Goal: Navigation & Orientation: Find specific page/section

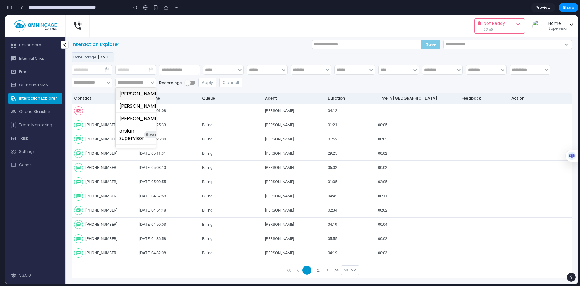
click at [538, 8] on span "Preview" at bounding box center [543, 8] width 15 height 6
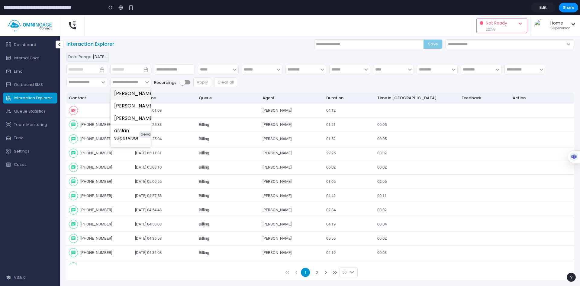
click at [538, 8] on link "Edit" at bounding box center [543, 8] width 24 height 10
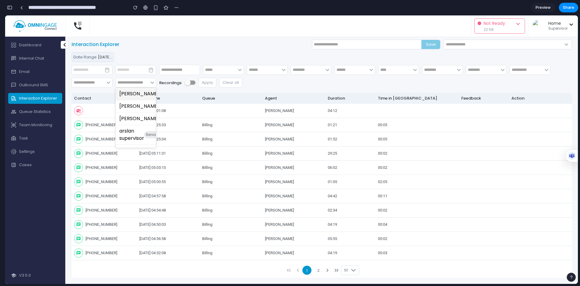
scroll to position [66, 0]
click at [540, 9] on span "Preview" at bounding box center [543, 8] width 15 height 6
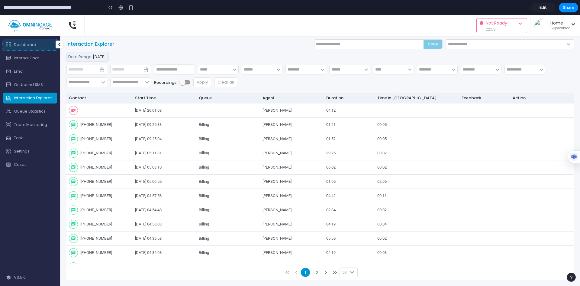
click at [36, 45] on button "Dashboard" at bounding box center [30, 44] width 54 height 11
click at [27, 99] on button "quick_reference_all Interaction Explorer" at bounding box center [30, 97] width 54 height 11
click at [545, 8] on span "Edit" at bounding box center [543, 8] width 7 height 6
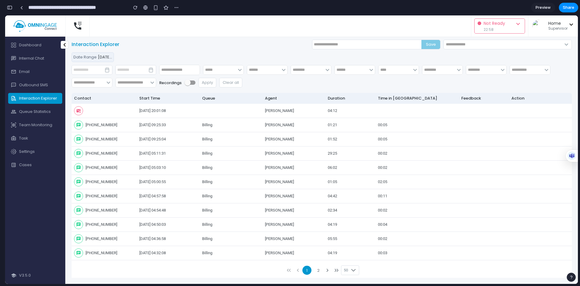
scroll to position [66, 0]
click at [39, 43] on button "Dashboard" at bounding box center [35, 45] width 54 height 11
click at [35, 58] on button "chat Internal Chat" at bounding box center [35, 58] width 54 height 11
click at [25, 73] on button "mail Email" at bounding box center [35, 71] width 54 height 11
click at [22, 83] on button "textsms Outbound SMS" at bounding box center [35, 84] width 54 height 11
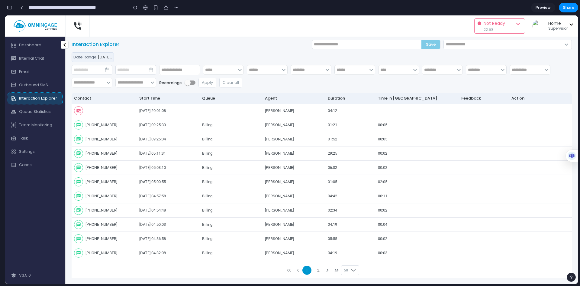
click at [21, 99] on button "quick_reference_all Interaction Explorer" at bounding box center [35, 98] width 54 height 11
click at [140, 79] on input "text" at bounding box center [132, 83] width 33 height 10
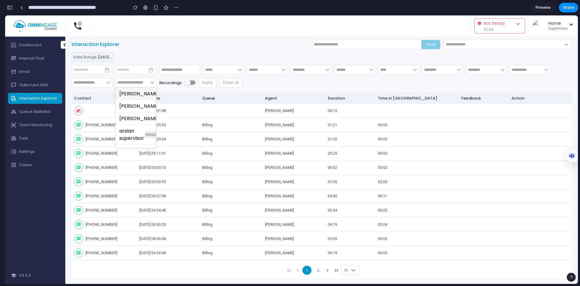
click at [160, 93] on span "15 evaluations" at bounding box center [175, 93] width 30 height 7
click at [143, 80] on input "text" at bounding box center [132, 83] width 33 height 10
click at [160, 97] on span "15 evaluations" at bounding box center [175, 93] width 30 height 7
click at [8, 8] on div "button" at bounding box center [9, 7] width 5 height 4
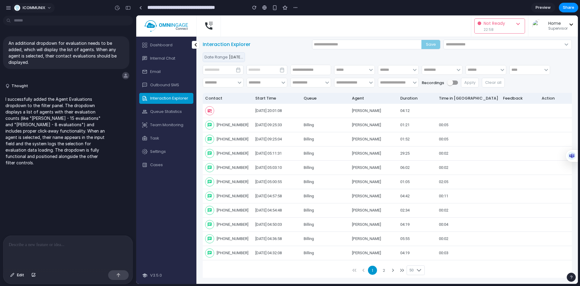
click at [52, 9] on button "ICOMMUNIX" at bounding box center [33, 8] width 43 height 10
click at [71, 10] on div "Settings Invite members Change theme Sign out" at bounding box center [290, 143] width 580 height 286
click at [344, 45] on input "text" at bounding box center [366, 44] width 109 height 9
click at [303, 42] on div "Interaction Explorer Save keyboard_arrow_down" at bounding box center [387, 45] width 369 height 10
click at [321, 44] on input "text" at bounding box center [366, 44] width 109 height 9
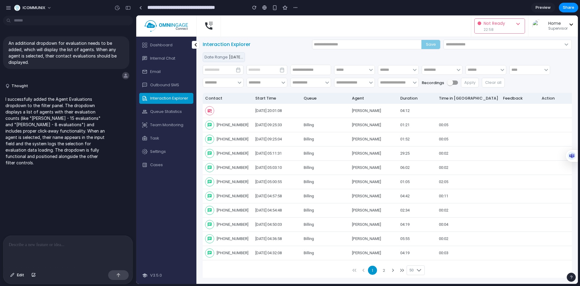
click at [299, 47] on div "Interaction Explorer Save keyboard_arrow_down" at bounding box center [387, 45] width 369 height 10
click at [361, 45] on input "text" at bounding box center [366, 44] width 109 height 9
click at [319, 56] on div "Date Range [DATE] 00:00:00 - [DATE] 23:59:59" at bounding box center [387, 57] width 369 height 10
click at [455, 44] on input "text" at bounding box center [504, 44] width 118 height 7
click at [386, 61] on div "Date Range [DATE] 00:00:00 - [DATE] 23:59:59" at bounding box center [387, 57] width 369 height 10
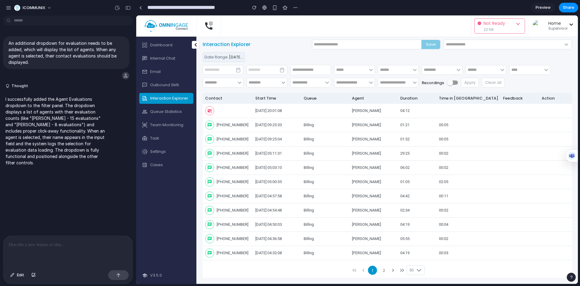
click at [466, 45] on input "text" at bounding box center [504, 44] width 118 height 7
click at [567, 45] on span "keyboard_arrow_down" at bounding box center [566, 44] width 7 height 7
click at [458, 59] on div "Date Range [DATE] 00:00:00 - [DATE] 23:59:59" at bounding box center [387, 57] width 369 height 10
click at [10, 7] on div "button" at bounding box center [8, 7] width 5 height 5
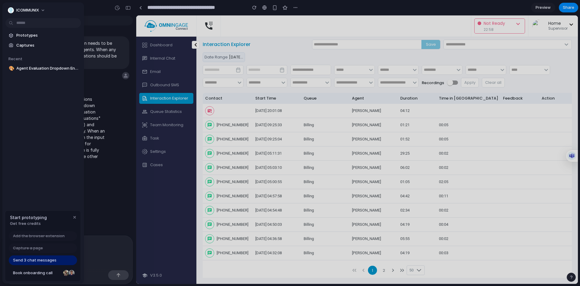
click at [10, 7] on div "ICOMMUNIX" at bounding box center [23, 10] width 31 height 6
click at [95, 12] on div "Settings Invite members Change theme Sign out" at bounding box center [290, 143] width 580 height 286
click at [95, 12] on div at bounding box center [290, 143] width 580 height 286
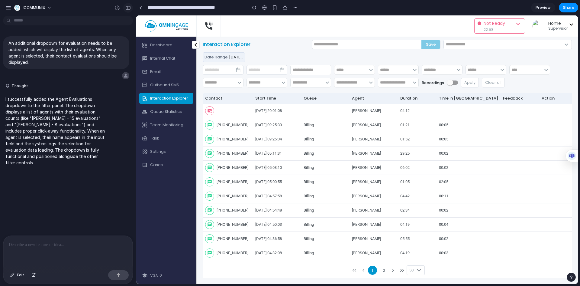
click at [126, 7] on div "button" at bounding box center [127, 8] width 5 height 4
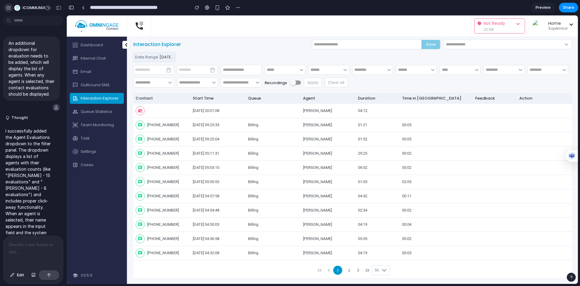
click at [11, 10] on div "button" at bounding box center [8, 7] width 5 height 5
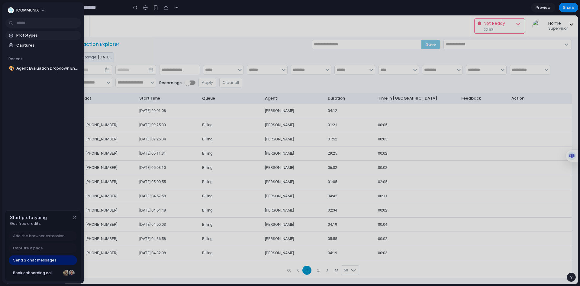
click at [30, 39] on link "Prototypes" at bounding box center [43, 35] width 76 height 9
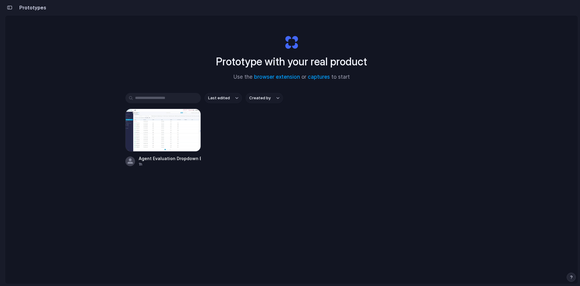
click at [12, 7] on div "button" at bounding box center [9, 7] width 5 height 4
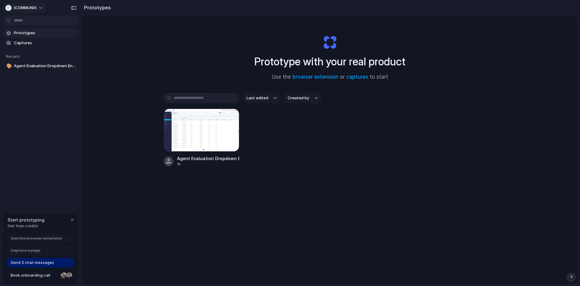
click at [41, 5] on button "ICOMMUNIX" at bounding box center [24, 8] width 43 height 10
click at [50, 173] on div "Settings Invite members Change theme Sign out" at bounding box center [290, 143] width 580 height 286
click at [35, 261] on span "Send 3 chat messages" at bounding box center [33, 262] width 44 height 6
click at [21, 273] on span "Book onboarding call" at bounding box center [35, 275] width 48 height 6
click at [76, 9] on div "button" at bounding box center [73, 8] width 5 height 4
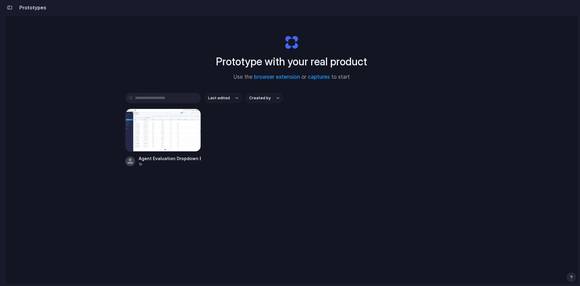
click at [11, 8] on div "button" at bounding box center [9, 7] width 5 height 4
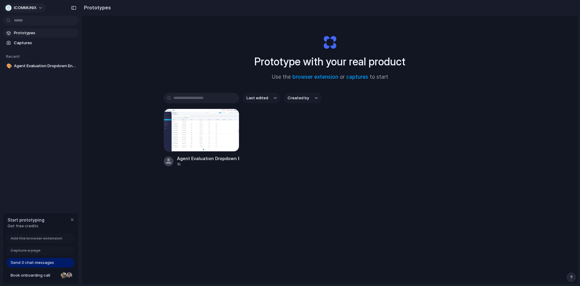
click at [12, 8] on div "ICOMMUNIX" at bounding box center [20, 8] width 31 height 6
click at [12, 8] on div "Settings Invite members Change theme Sign out" at bounding box center [290, 143] width 580 height 286
click at [7, 8] on div "button" at bounding box center [8, 8] width 6 height 6
click at [16, 22] on span "Settings" at bounding box center [22, 21] width 17 height 6
click at [39, 7] on button "ICOMMUNIX" at bounding box center [24, 8] width 43 height 10
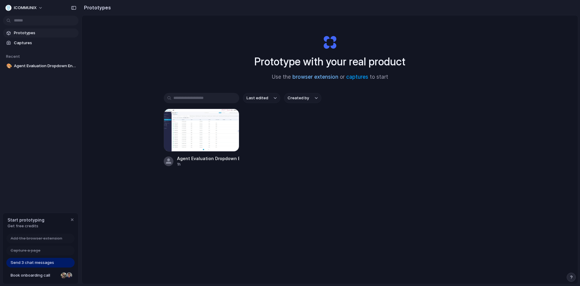
click at [312, 79] on link "browser extension" at bounding box center [316, 77] width 46 height 6
click at [23, 43] on span "Captures" at bounding box center [45, 43] width 62 height 6
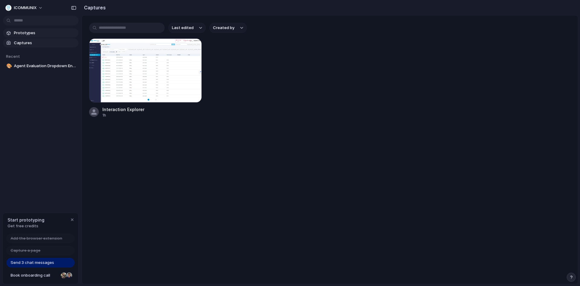
click at [35, 32] on span "Prototypes" at bounding box center [45, 33] width 62 height 6
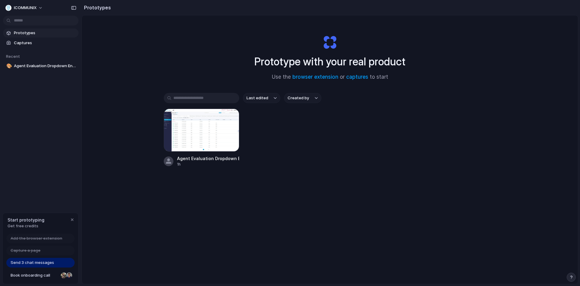
click at [323, 177] on div "Last edited Created by Agent Evaluation Dropdown Enhancement 1h" at bounding box center [330, 149] width 332 height 112
click at [41, 7] on button "ICOMMUNIX" at bounding box center [24, 8] width 43 height 10
click at [41, 7] on div "Settings Invite members Change theme Sign out" at bounding box center [290, 143] width 580 height 286
click at [43, 261] on span "Send 3 chat messages" at bounding box center [33, 262] width 44 height 6
